Goal: Obtain resource: Obtain resource

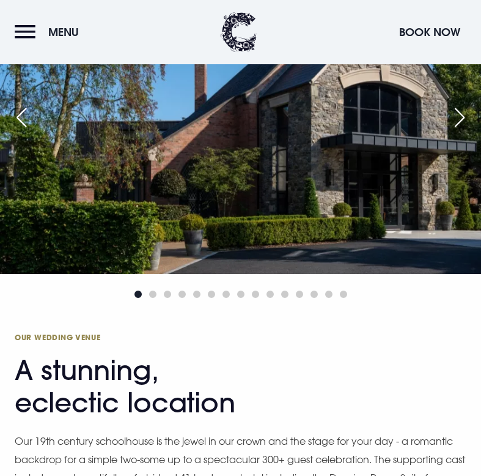
scroll to position [1105, 0]
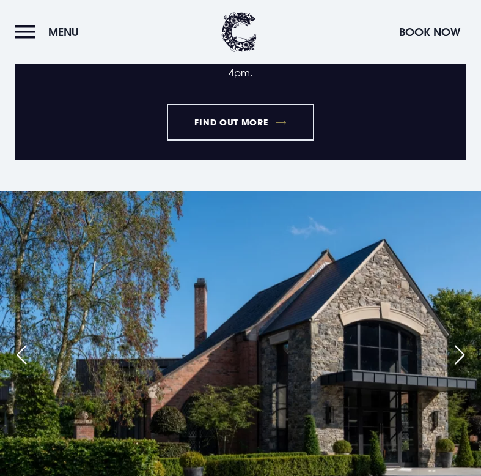
click at [462, 352] on div "Next slide" at bounding box center [459, 354] width 31 height 27
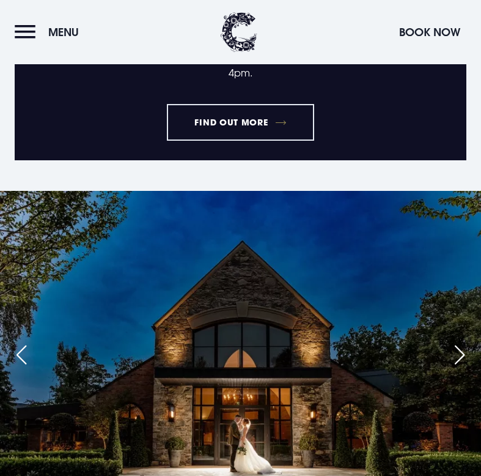
click at [462, 352] on div "Next slide" at bounding box center [459, 354] width 31 height 27
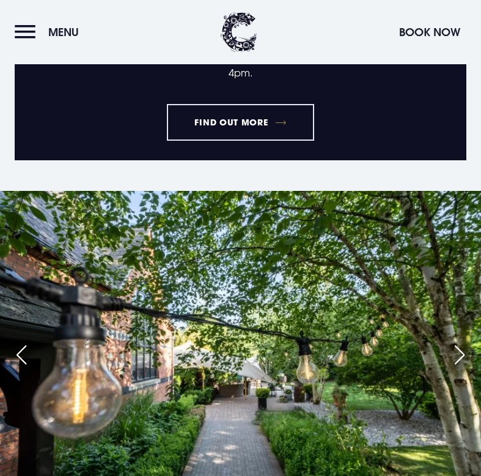
click at [462, 352] on div "Next slide" at bounding box center [459, 354] width 31 height 27
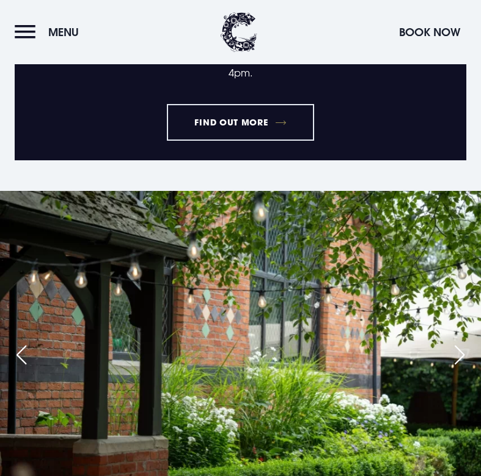
click at [462, 352] on div "Next slide" at bounding box center [459, 354] width 31 height 27
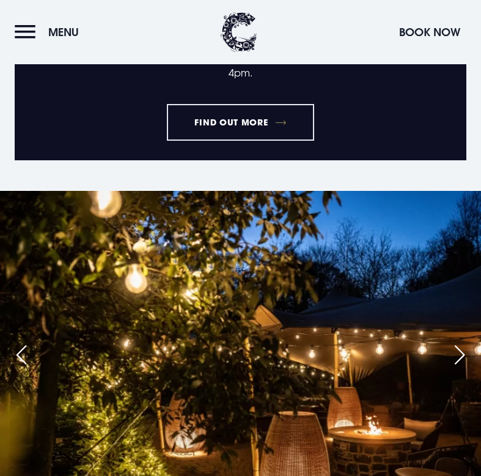
click at [462, 352] on div "Next slide" at bounding box center [459, 354] width 31 height 27
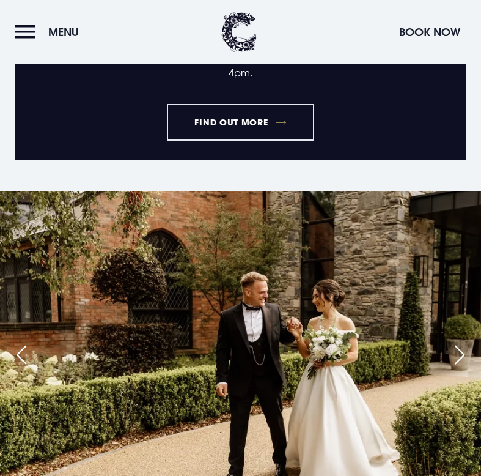
click at [462, 352] on div "Next slide" at bounding box center [459, 354] width 31 height 27
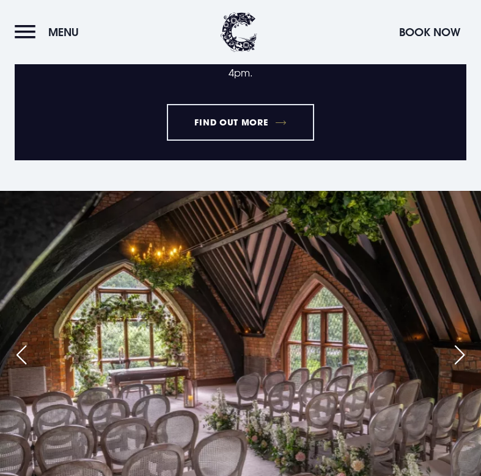
click at [462, 352] on div "Next slide" at bounding box center [459, 354] width 31 height 27
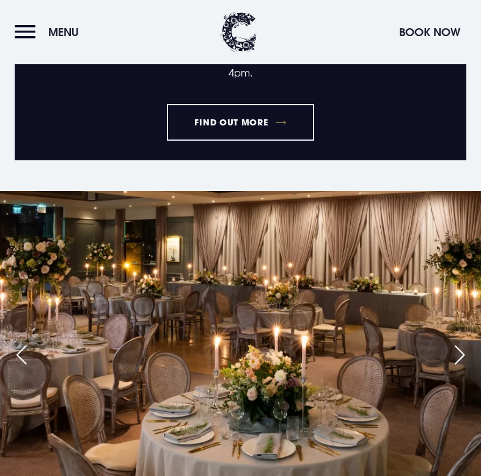
click at [462, 352] on div "Next slide" at bounding box center [459, 354] width 31 height 27
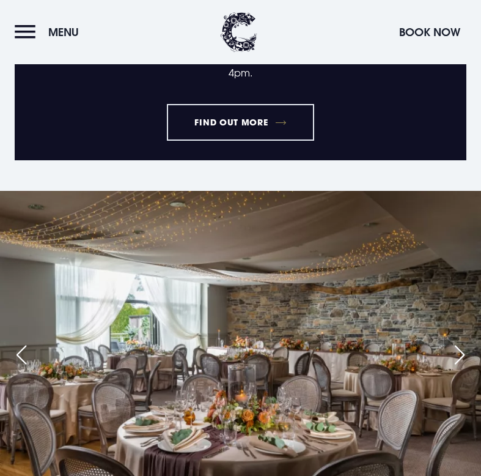
click at [462, 352] on div "Next slide" at bounding box center [459, 354] width 31 height 27
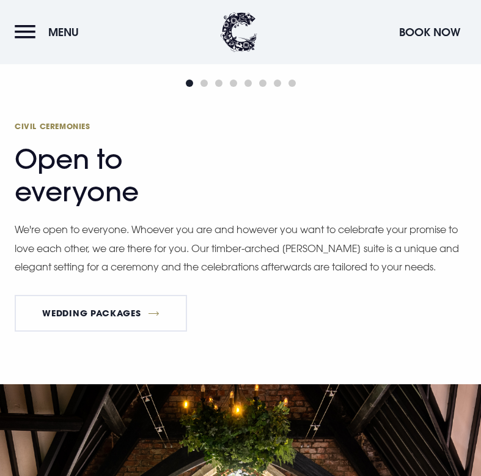
scroll to position [2275, 0]
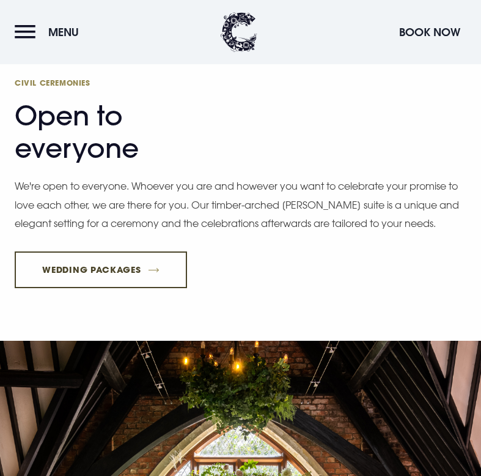
click at [129, 262] on link "Wedding Packages" at bounding box center [101, 269] width 172 height 37
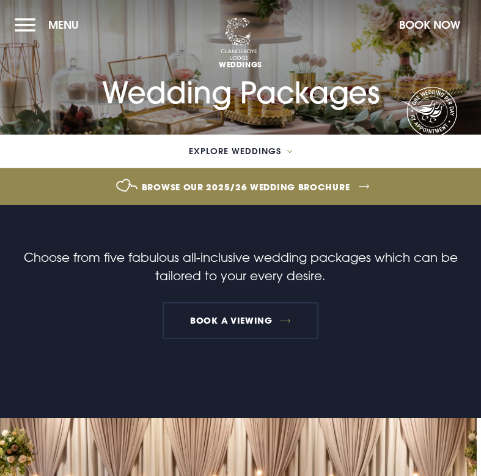
click at [225, 191] on link "Browse our 2025/26 wedding brochure" at bounding box center [246, 187] width 1171 height 46
